Goal: Transaction & Acquisition: Purchase product/service

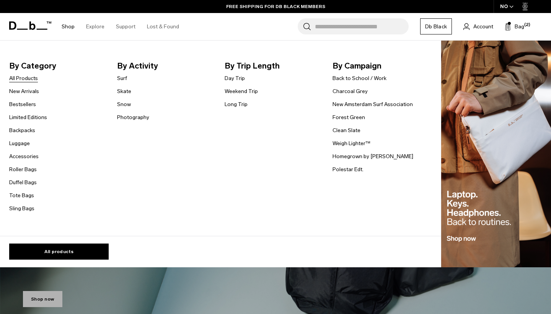
click at [26, 78] on link "All Products" at bounding box center [23, 78] width 29 height 8
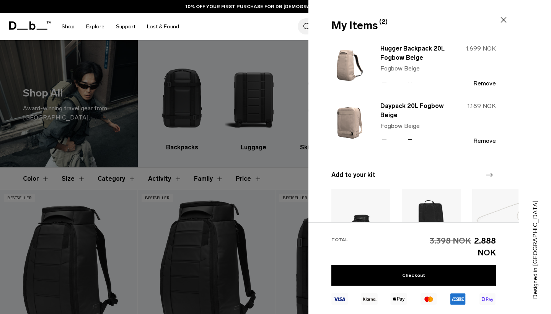
click at [351, 71] on img at bounding box center [349, 65] width 37 height 45
click at [279, 68] on div at bounding box center [275, 157] width 551 height 314
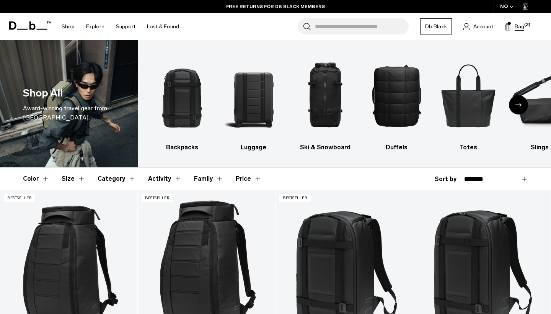
click at [515, 27] on span "Bag" at bounding box center [520, 27] width 10 height 8
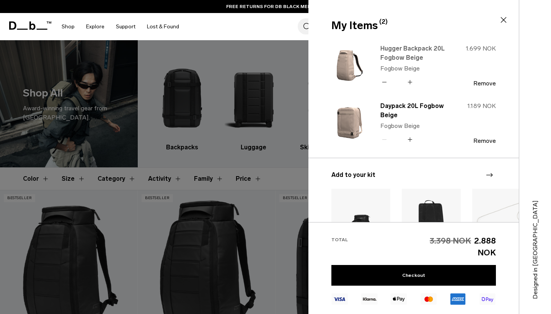
click at [410, 52] on link "Hugger Backpack 20L Fogbow Beige" at bounding box center [413, 53] width 67 height 18
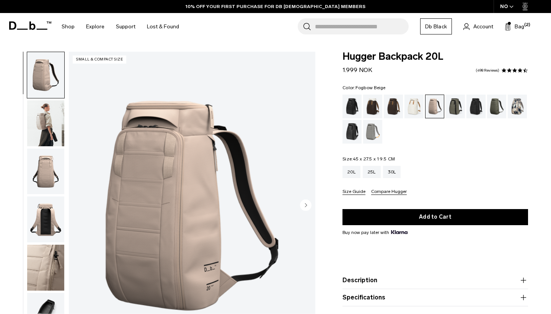
click at [50, 131] on img "button" at bounding box center [45, 123] width 37 height 46
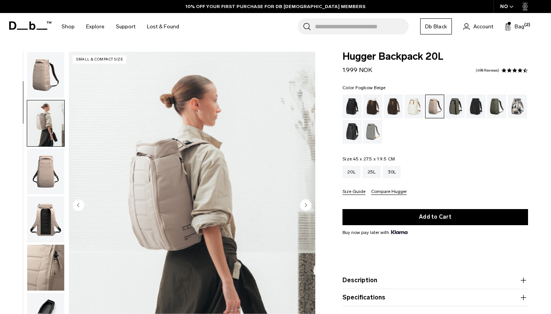
scroll to position [49, 0]
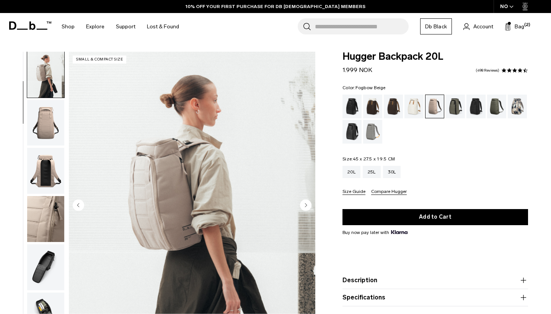
click at [49, 137] on img "button" at bounding box center [45, 123] width 37 height 46
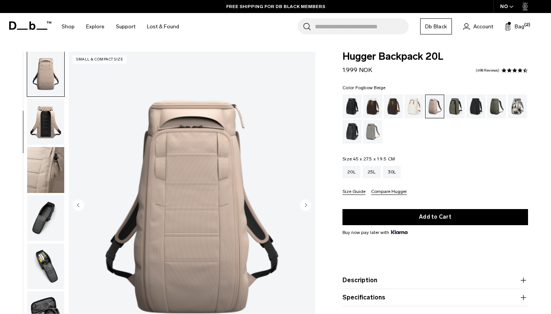
click at [49, 137] on img "button" at bounding box center [45, 122] width 37 height 46
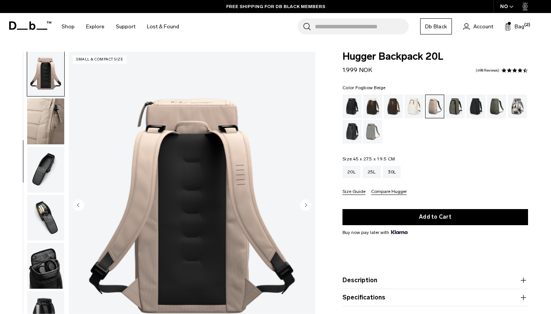
click at [46, 158] on img "button" at bounding box center [45, 170] width 37 height 46
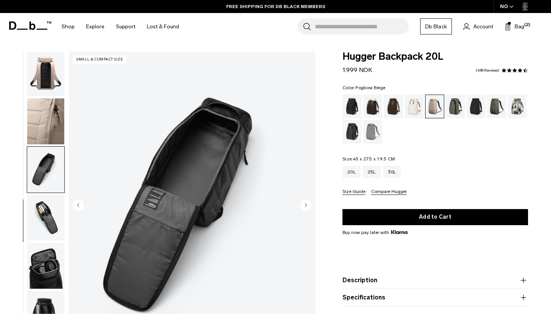
scroll to position [178, 0]
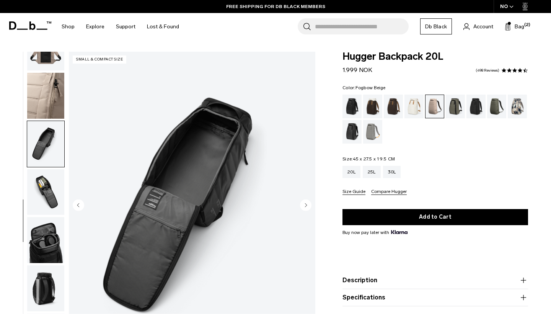
click at [46, 185] on img "button" at bounding box center [45, 192] width 37 height 46
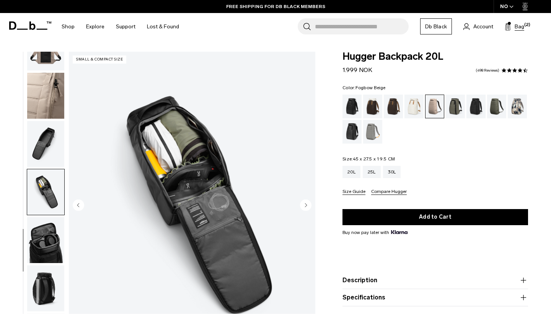
click at [514, 24] on button "Bag (2)" at bounding box center [515, 26] width 20 height 9
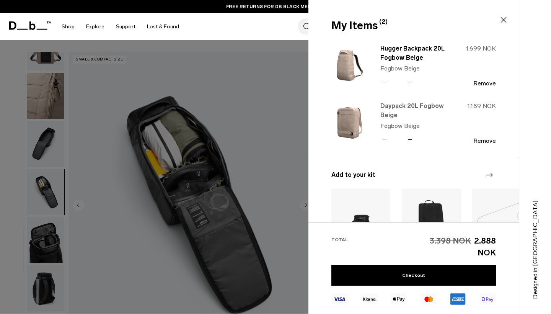
click at [389, 106] on link "Daypack 20L Fogbow Beige" at bounding box center [413, 110] width 67 height 18
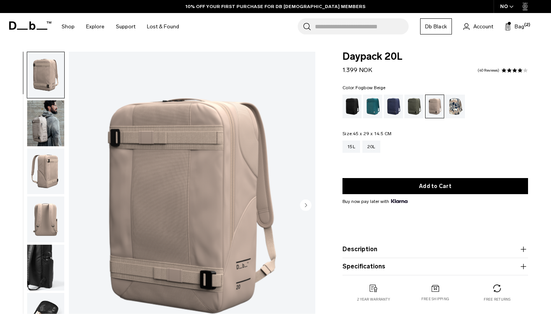
click at [48, 226] on img "button" at bounding box center [45, 219] width 37 height 46
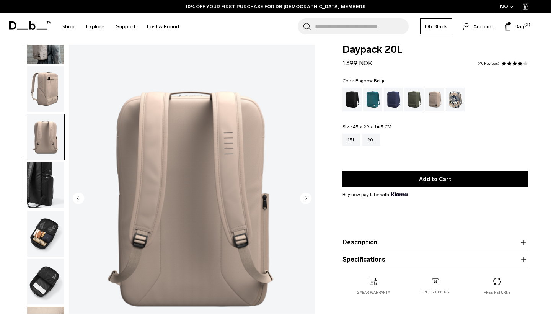
scroll to position [12, 0]
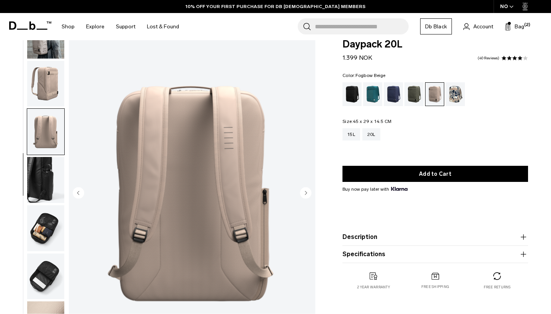
click at [49, 238] on img "button" at bounding box center [45, 228] width 37 height 46
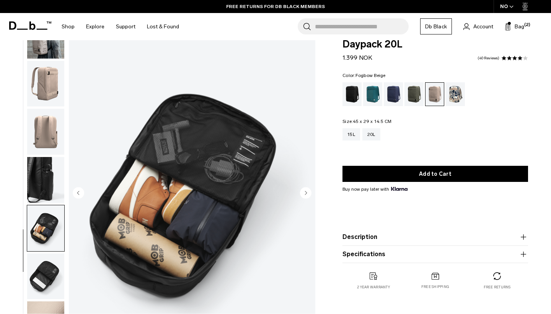
click at [51, 292] on img "button" at bounding box center [45, 276] width 37 height 46
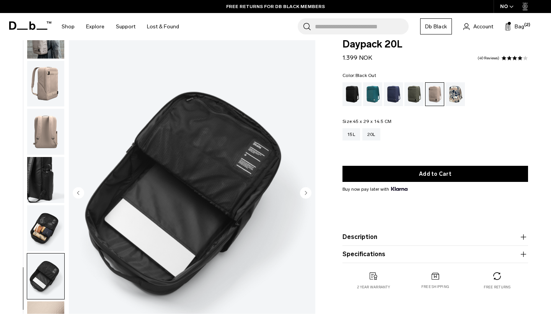
click at [355, 86] on div "Black Out" at bounding box center [353, 94] width 20 height 24
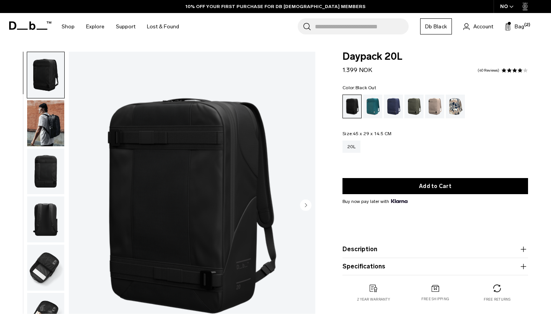
click at [59, 129] on img "button" at bounding box center [45, 123] width 37 height 46
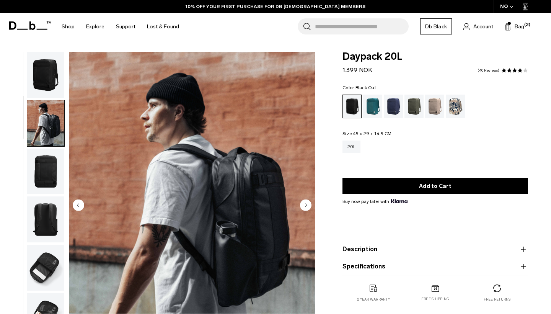
scroll to position [30, 0]
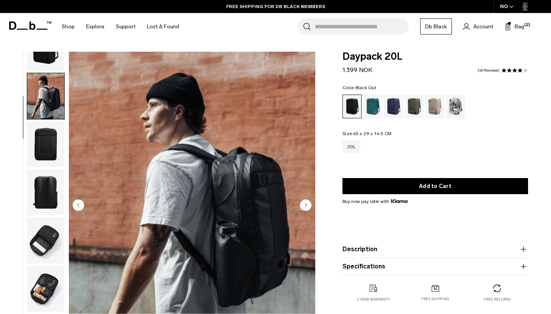
click at [42, 281] on img "button" at bounding box center [45, 289] width 37 height 46
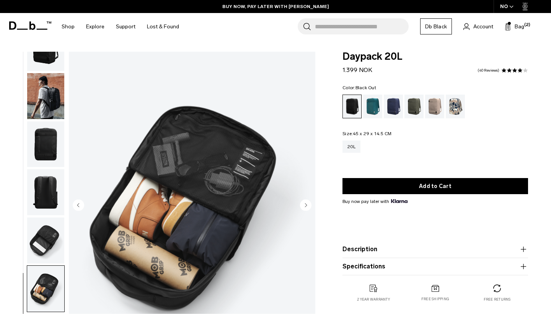
click at [54, 103] on img "button" at bounding box center [45, 96] width 37 height 46
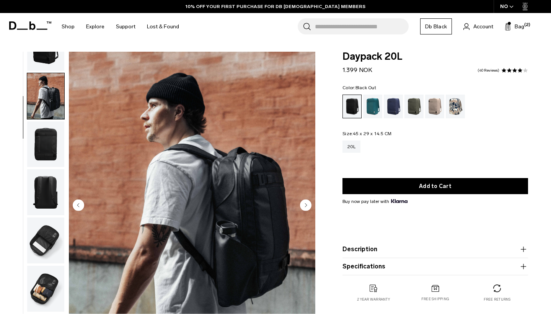
click at [57, 194] on img "button" at bounding box center [45, 192] width 37 height 46
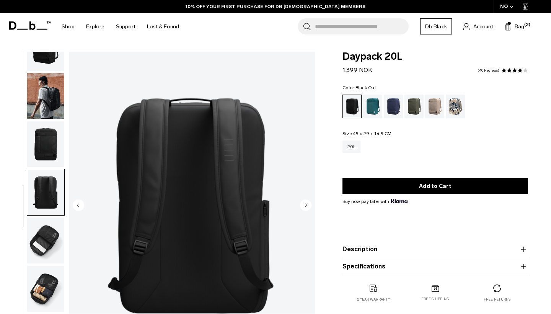
click at [53, 232] on img "button" at bounding box center [45, 240] width 37 height 46
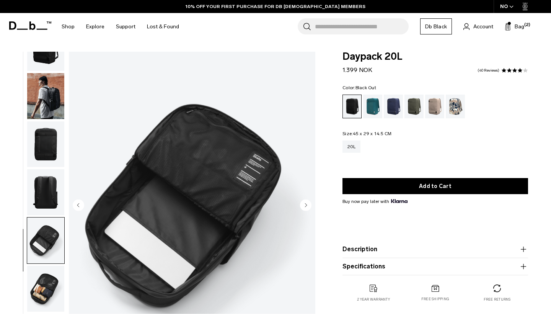
click at [52, 291] on img "button" at bounding box center [45, 289] width 37 height 46
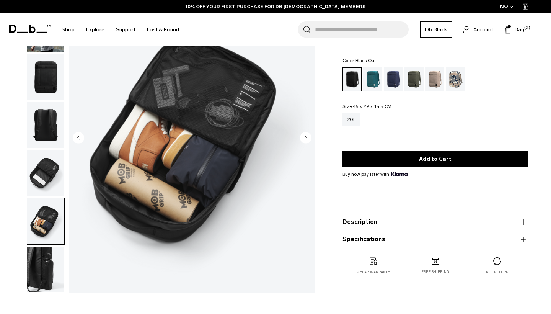
scroll to position [141, 0]
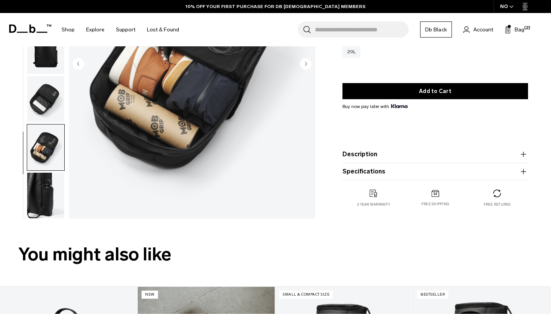
click at [50, 201] on img "button" at bounding box center [45, 196] width 37 height 46
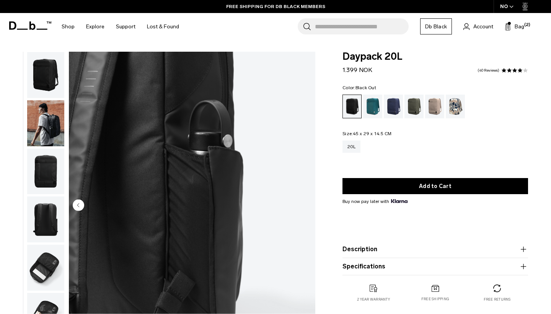
scroll to position [0, 0]
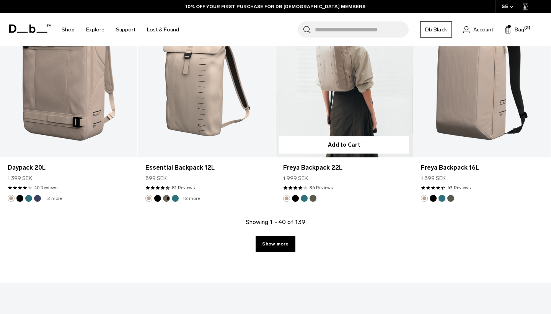
scroll to position [2163, 0]
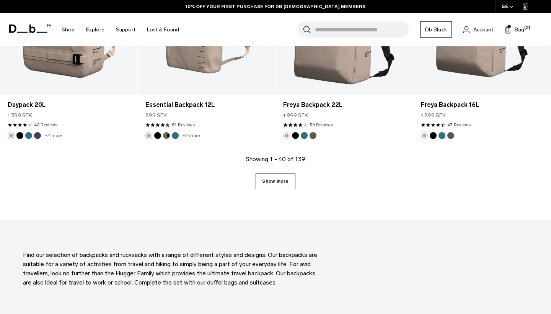
click at [274, 177] on link "Show more" at bounding box center [275, 181] width 39 height 16
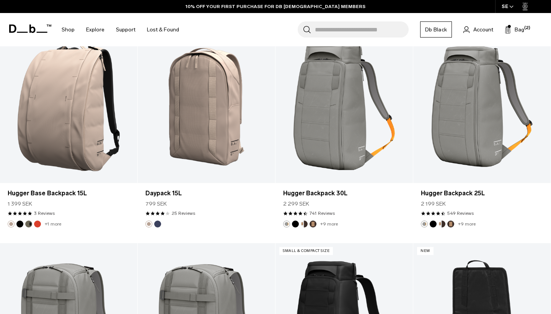
scroll to position [2271, 0]
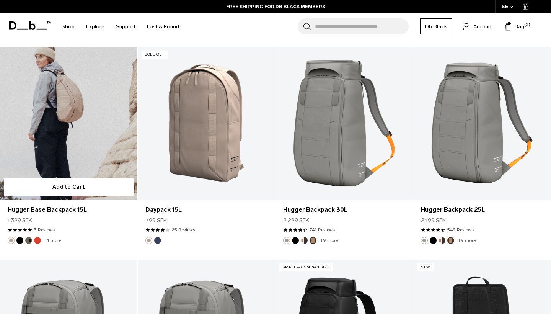
click at [83, 133] on link "Hugger Base Backpack 15L" at bounding box center [68, 123] width 137 height 153
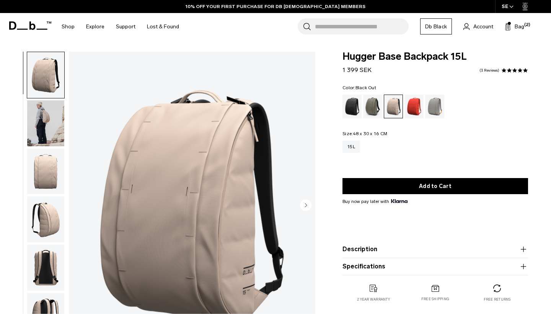
click at [354, 112] on div "Black Out" at bounding box center [353, 107] width 20 height 24
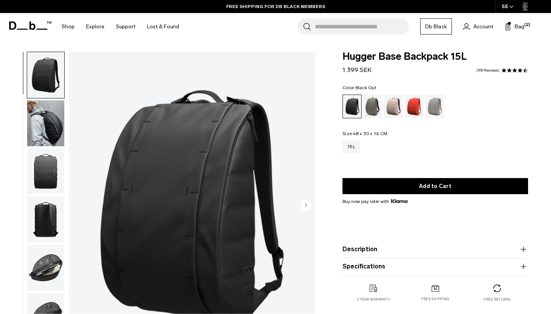
click at [60, 135] on img "button" at bounding box center [45, 123] width 37 height 46
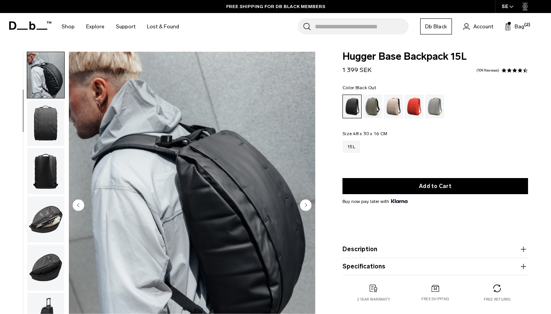
scroll to position [49, 0]
click at [54, 168] on img "button" at bounding box center [45, 171] width 37 height 46
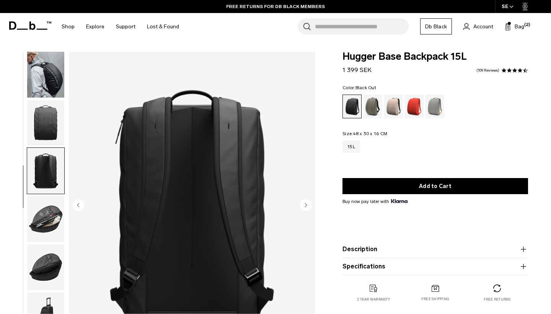
scroll to position [80, 0]
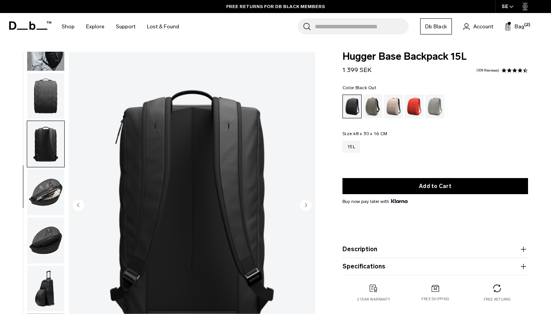
click at [54, 186] on img "button" at bounding box center [45, 192] width 37 height 46
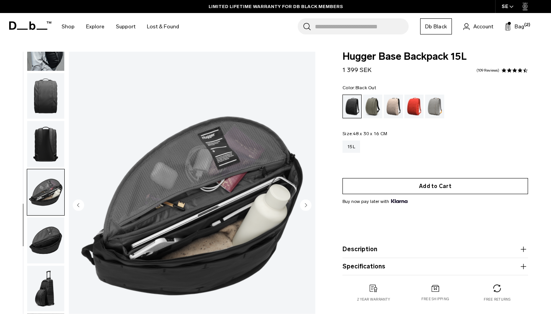
click at [389, 187] on button "Add to Cart" at bounding box center [436, 186] width 186 height 16
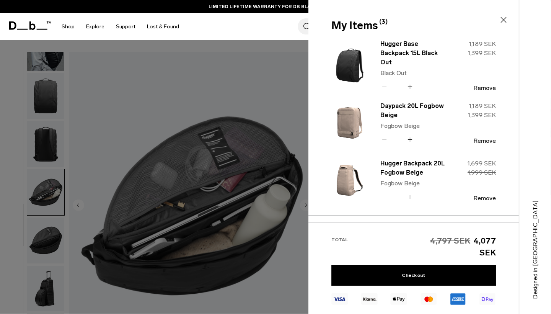
click at [351, 179] on img at bounding box center [349, 180] width 37 height 45
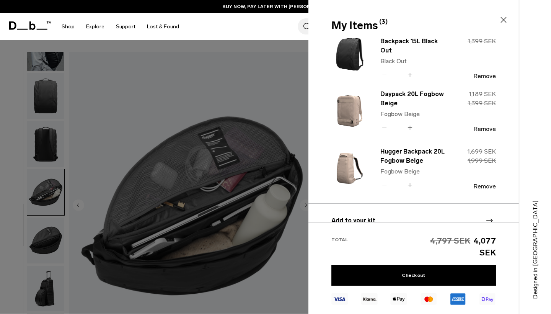
scroll to position [16, 0]
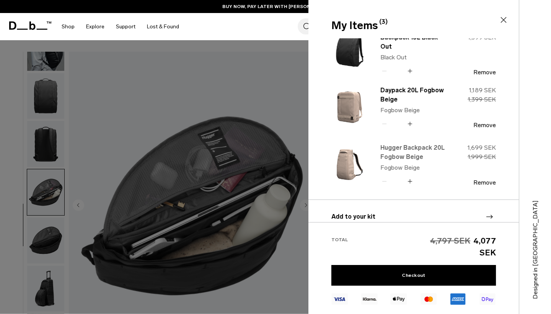
click at [391, 147] on link "Hugger Backpack 20L Fogbow Beige" at bounding box center [413, 152] width 67 height 18
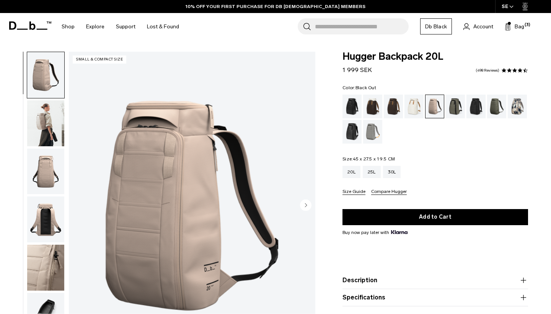
click at [351, 104] on div "Black Out" at bounding box center [353, 107] width 20 height 24
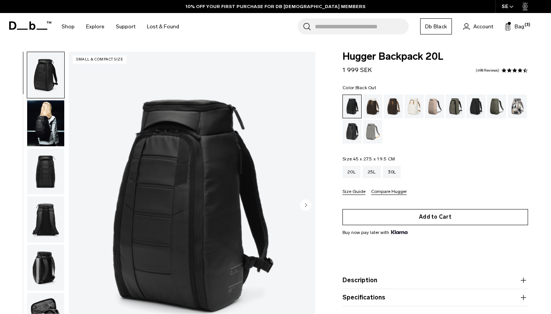
click at [393, 219] on button "Add to Cart" at bounding box center [436, 217] width 186 height 16
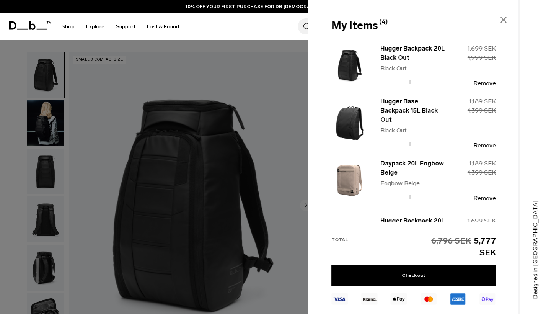
click at [279, 162] on div at bounding box center [275, 157] width 551 height 314
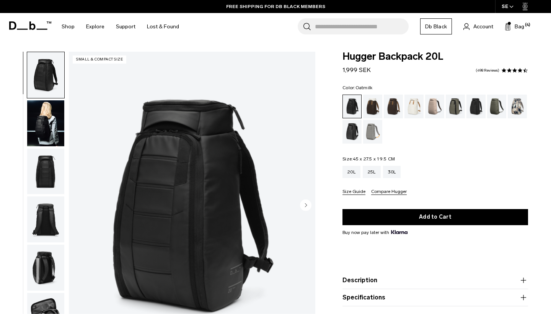
click at [417, 104] on div "Oatmilk" at bounding box center [415, 107] width 20 height 24
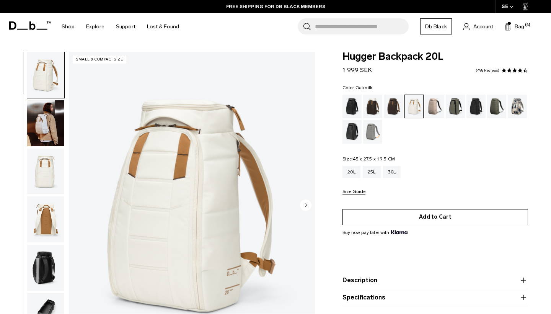
click at [444, 219] on button "Add to Cart" at bounding box center [436, 217] width 186 height 16
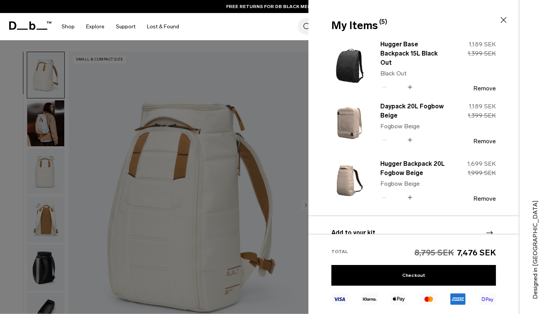
scroll to position [117, 0]
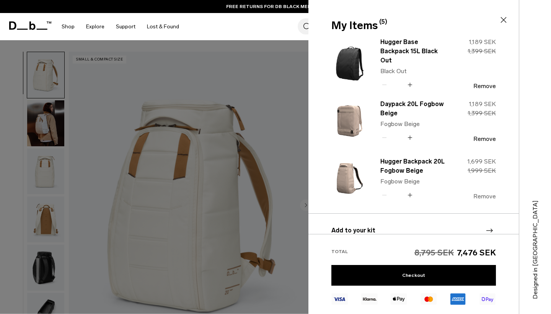
click at [481, 196] on button "Remove" at bounding box center [484, 196] width 23 height 7
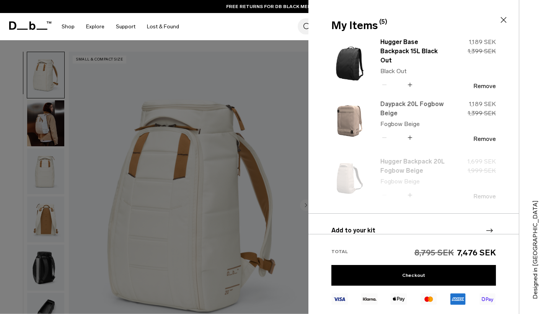
click at [408, 108] on link "Daypack 20L Fogbow Beige" at bounding box center [413, 109] width 67 height 18
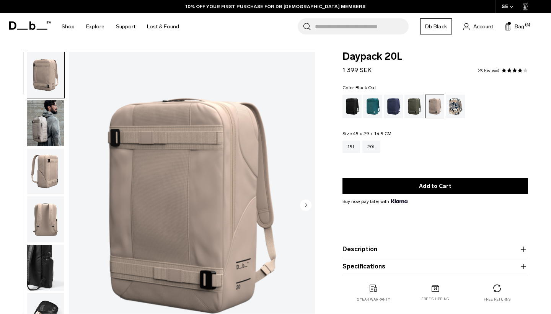
click at [355, 113] on div "Black Out" at bounding box center [353, 107] width 20 height 24
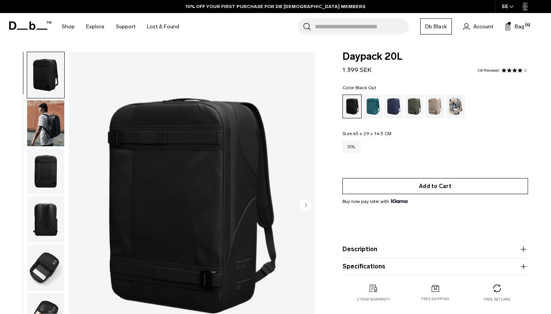
click at [375, 185] on button "Add to Cart" at bounding box center [436, 186] width 186 height 16
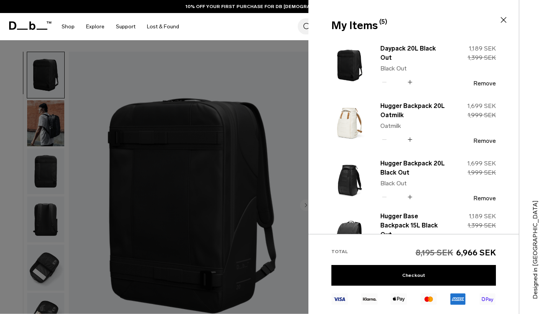
click at [276, 144] on div at bounding box center [275, 157] width 551 height 314
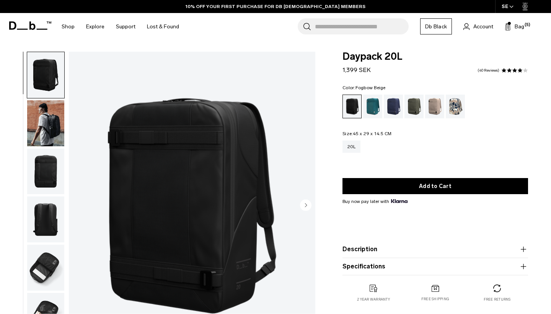
click at [434, 108] on div "Fogbow Beige" at bounding box center [435, 107] width 20 height 24
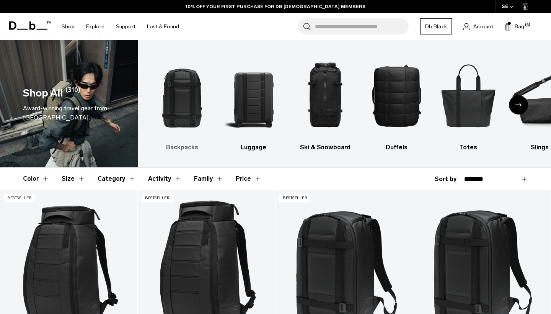
click at [185, 112] on img "1 / 10" at bounding box center [182, 95] width 58 height 87
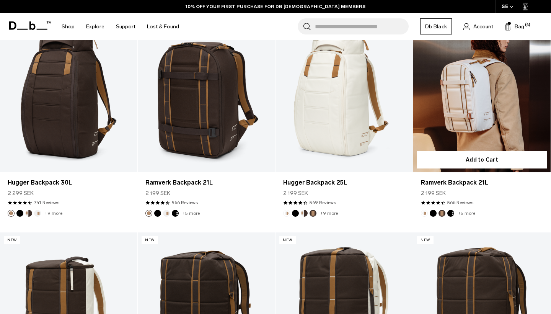
click at [485, 111] on link "Ramverk Backpack 21L" at bounding box center [481, 96] width 137 height 153
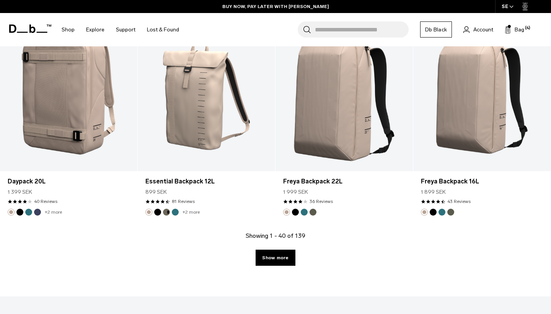
scroll to position [2088, 0]
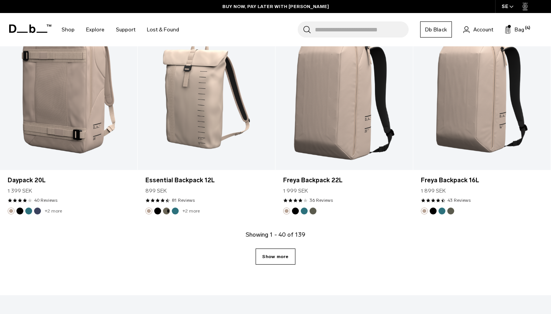
click at [272, 251] on link "Show more" at bounding box center [275, 256] width 39 height 16
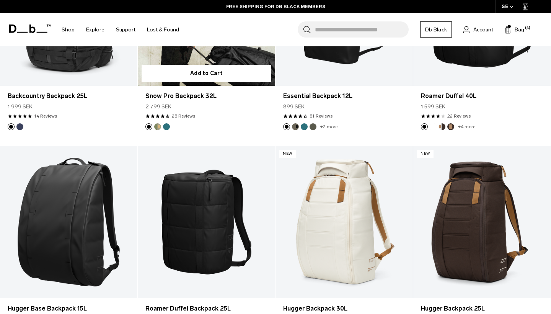
scroll to position [3026, 0]
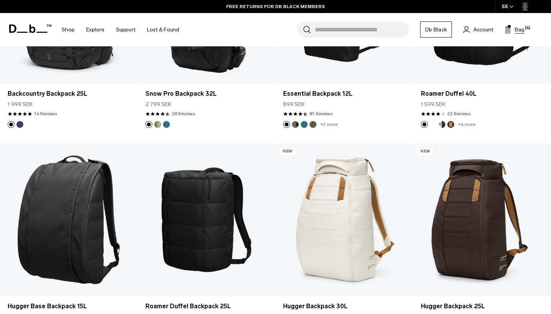
click at [514, 29] on button "Bag (4)" at bounding box center [515, 29] width 20 height 9
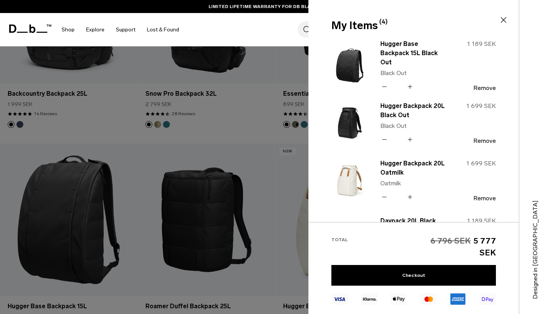
scroll to position [0, 0]
click at [484, 200] on button "Remove" at bounding box center [484, 198] width 23 height 7
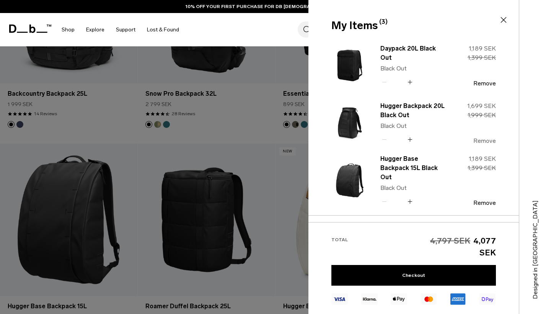
click at [485, 142] on button "Remove" at bounding box center [484, 140] width 23 height 7
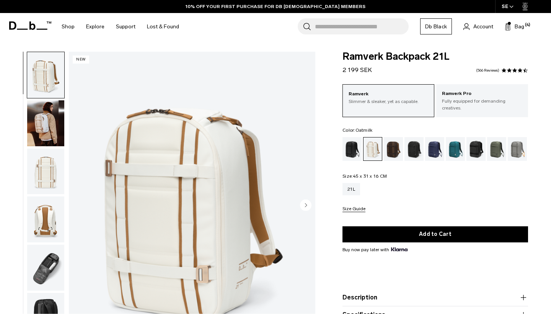
click at [304, 204] on circle "Next slide" at bounding box center [305, 204] width 11 height 11
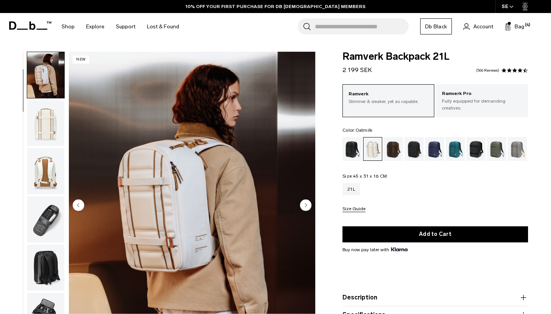
scroll to position [49, 0]
click at [304, 204] on circle "Next slide" at bounding box center [305, 204] width 11 height 11
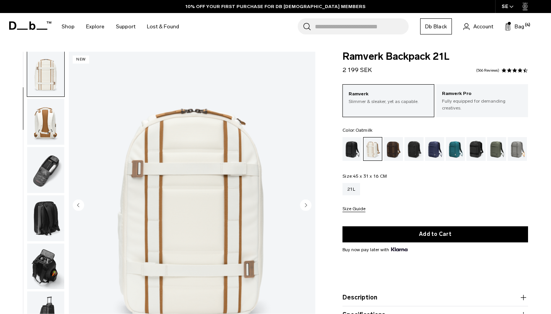
click at [304, 204] on circle "Next slide" at bounding box center [305, 204] width 11 height 11
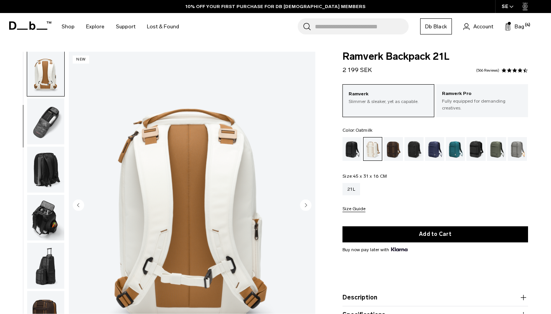
click at [304, 204] on circle "Next slide" at bounding box center [305, 204] width 11 height 11
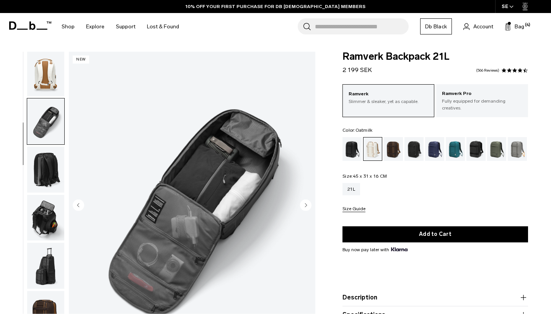
scroll to position [195, 0]
